Goal: Task Accomplishment & Management: Manage account settings

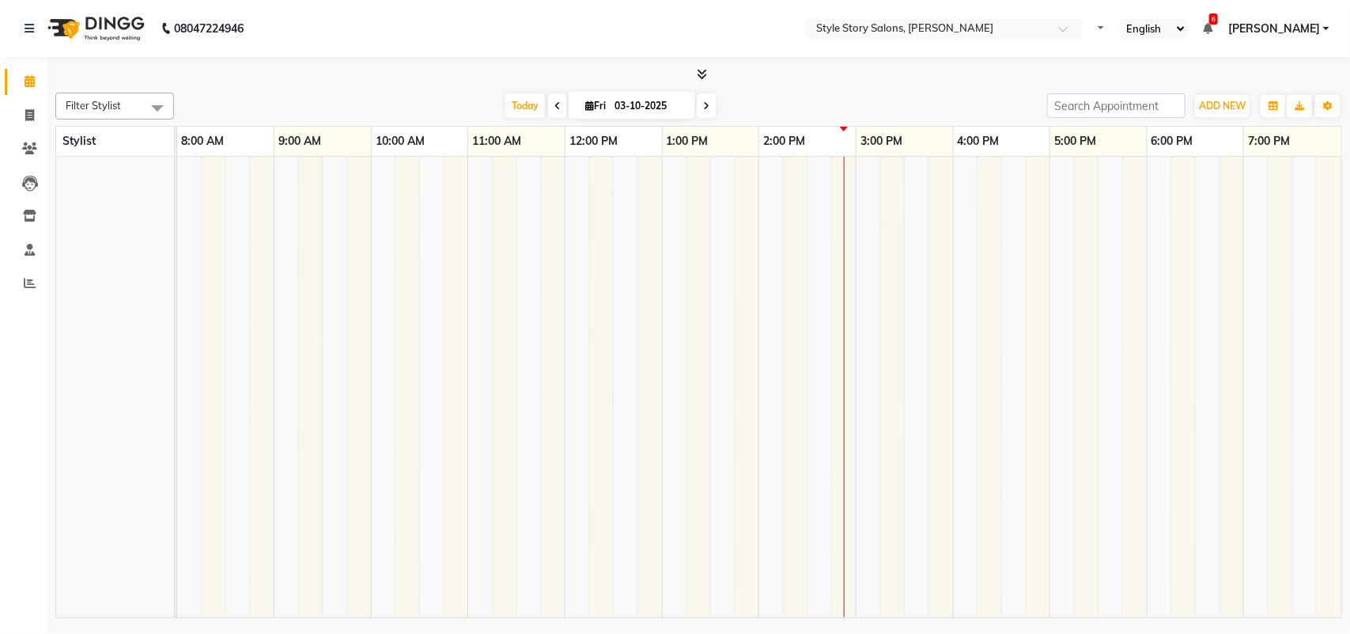
select select "en"
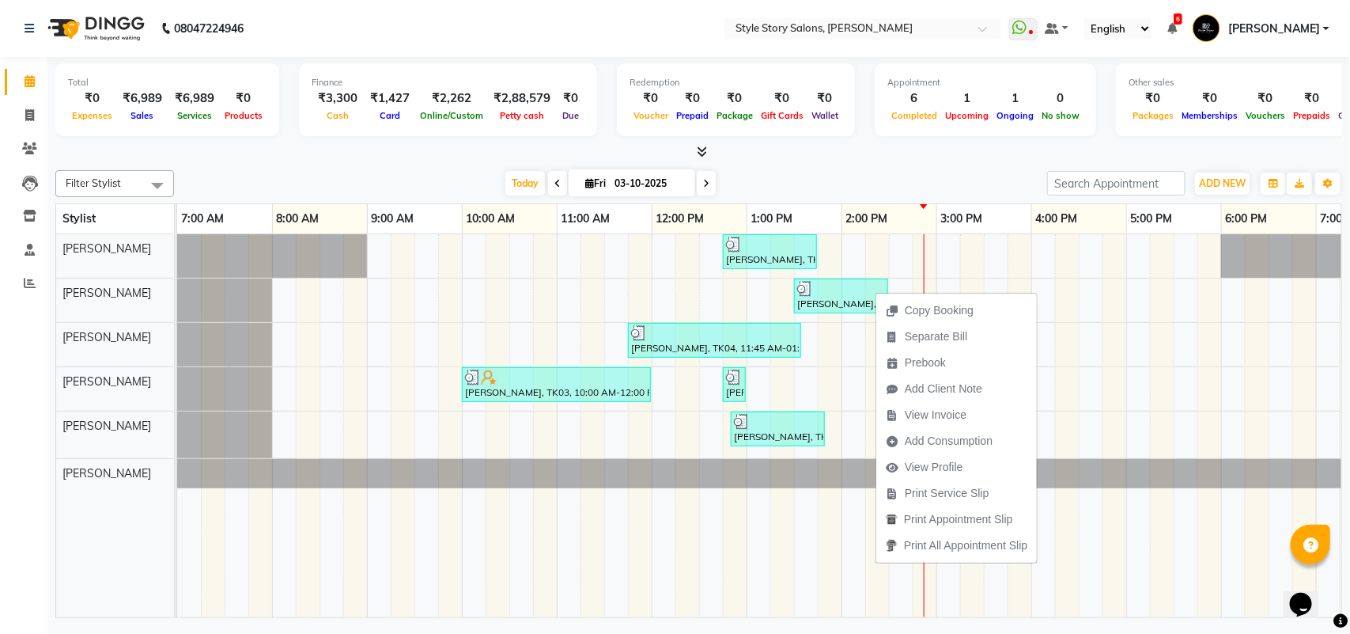
click at [942, 415] on span "View Invoice" at bounding box center [936, 415] width 62 height 17
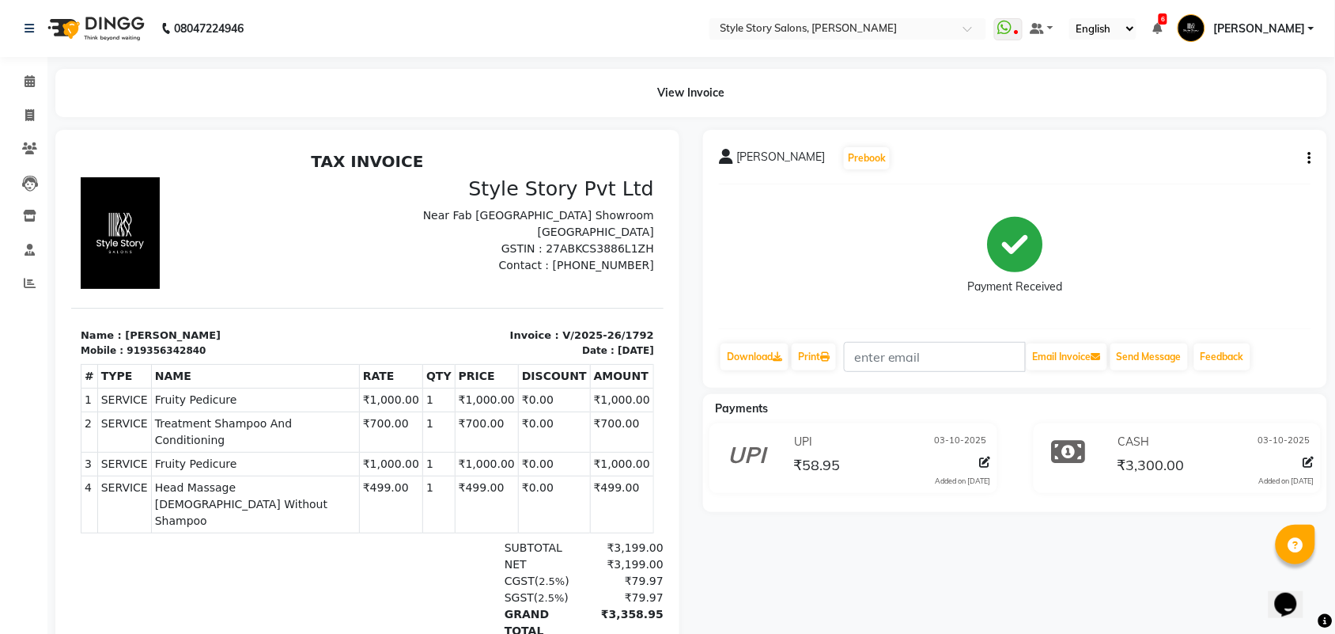
scroll to position [13, 0]
